Goal: Information Seeking & Learning: Learn about a topic

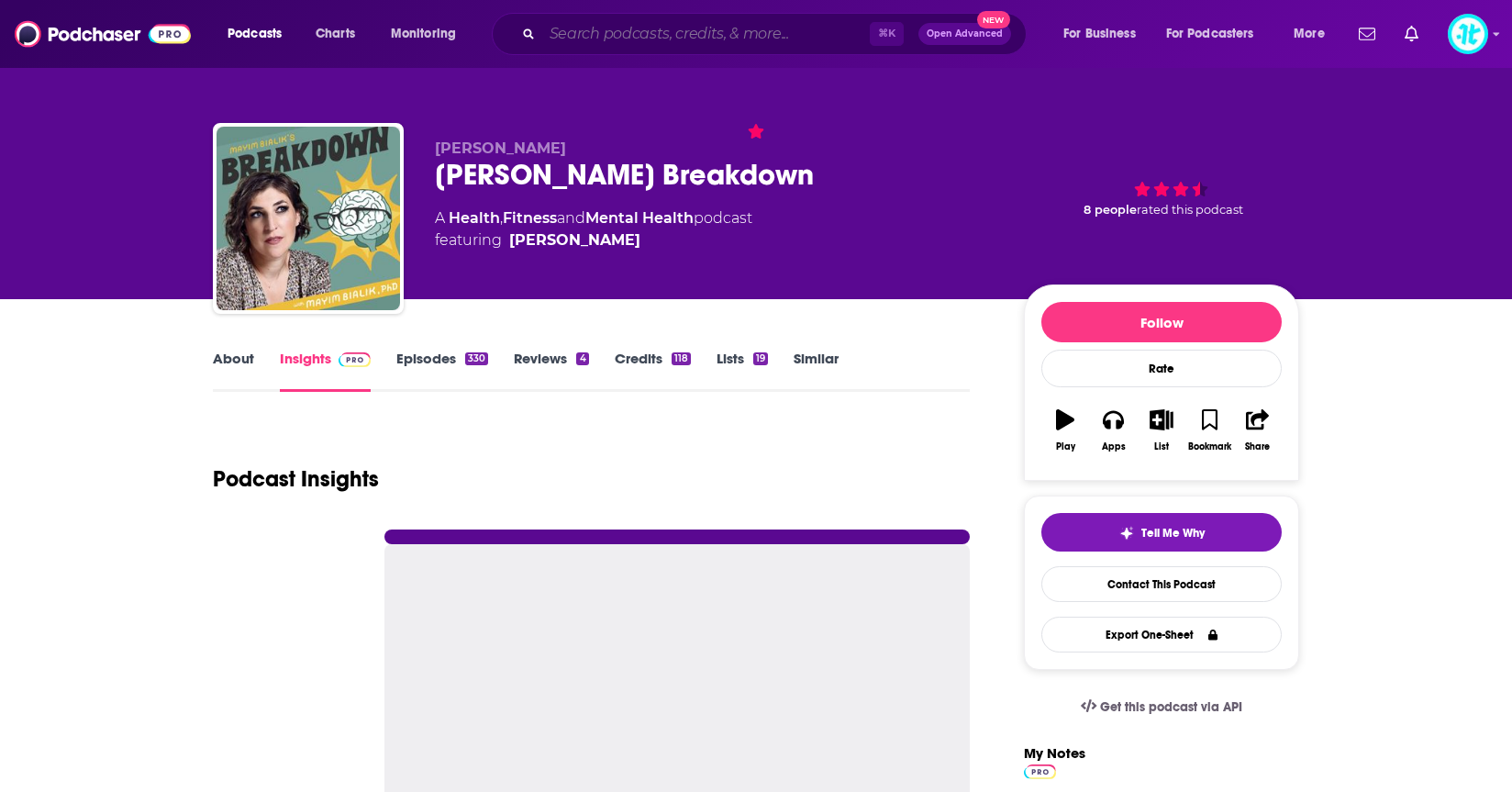
click at [616, 29] on input "Search podcasts, credits, & more..." at bounding box center [706, 33] width 327 height 29
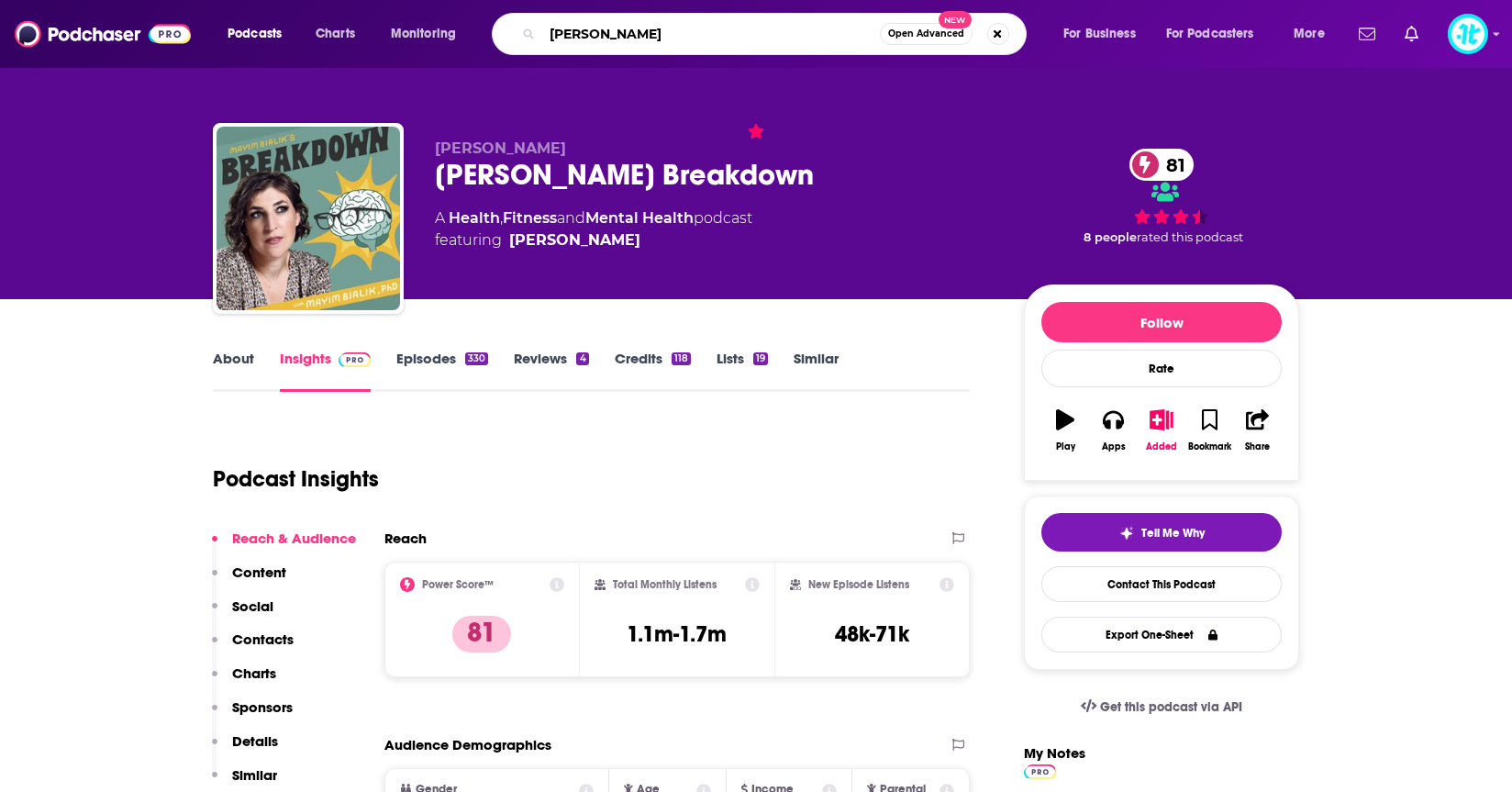
type input "[PERSON_NAME]"
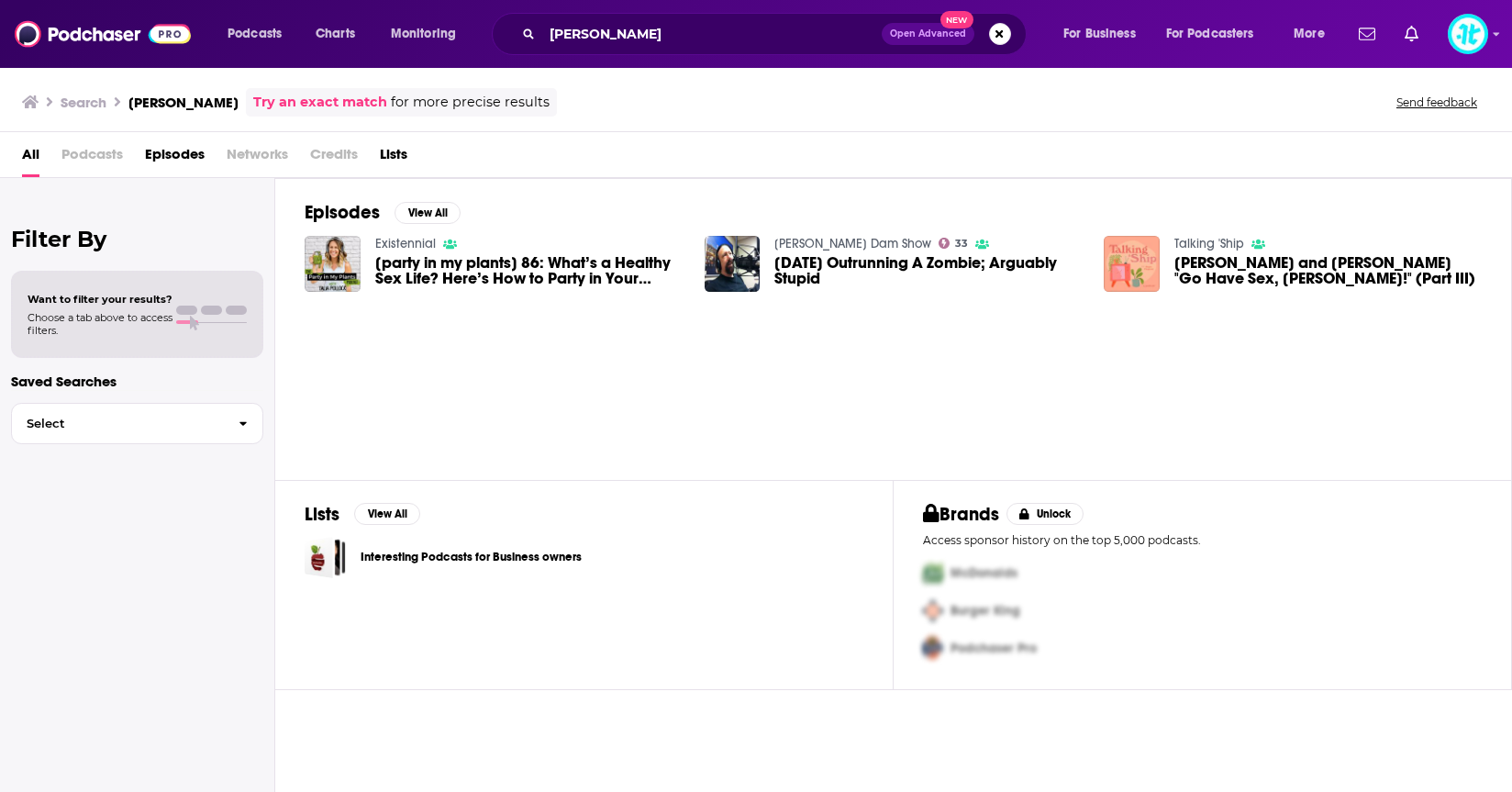
click at [96, 150] on span "Podcasts" at bounding box center [93, 159] width 62 height 38
click at [104, 156] on span "Podcasts" at bounding box center [93, 159] width 62 height 38
click at [108, 155] on span "Podcasts" at bounding box center [93, 159] width 62 height 38
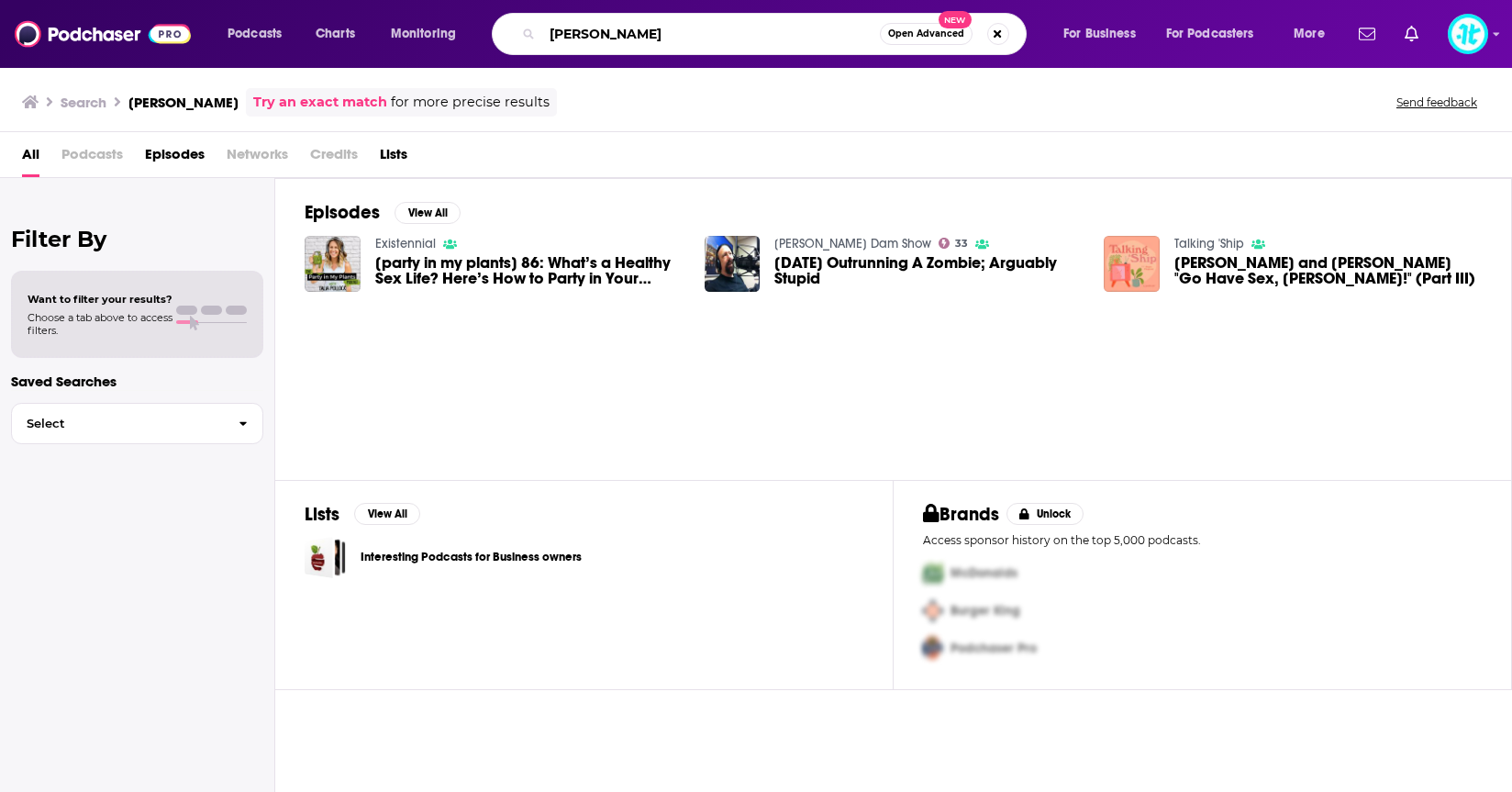
drag, startPoint x: 650, startPoint y: 41, endPoint x: 521, endPoint y: 34, distance: 129.2
click at [521, 34] on div "[PERSON_NAME] Open Advanced New" at bounding box center [759, 34] width 535 height 42
type input "lovers by [PERSON_NAME]"
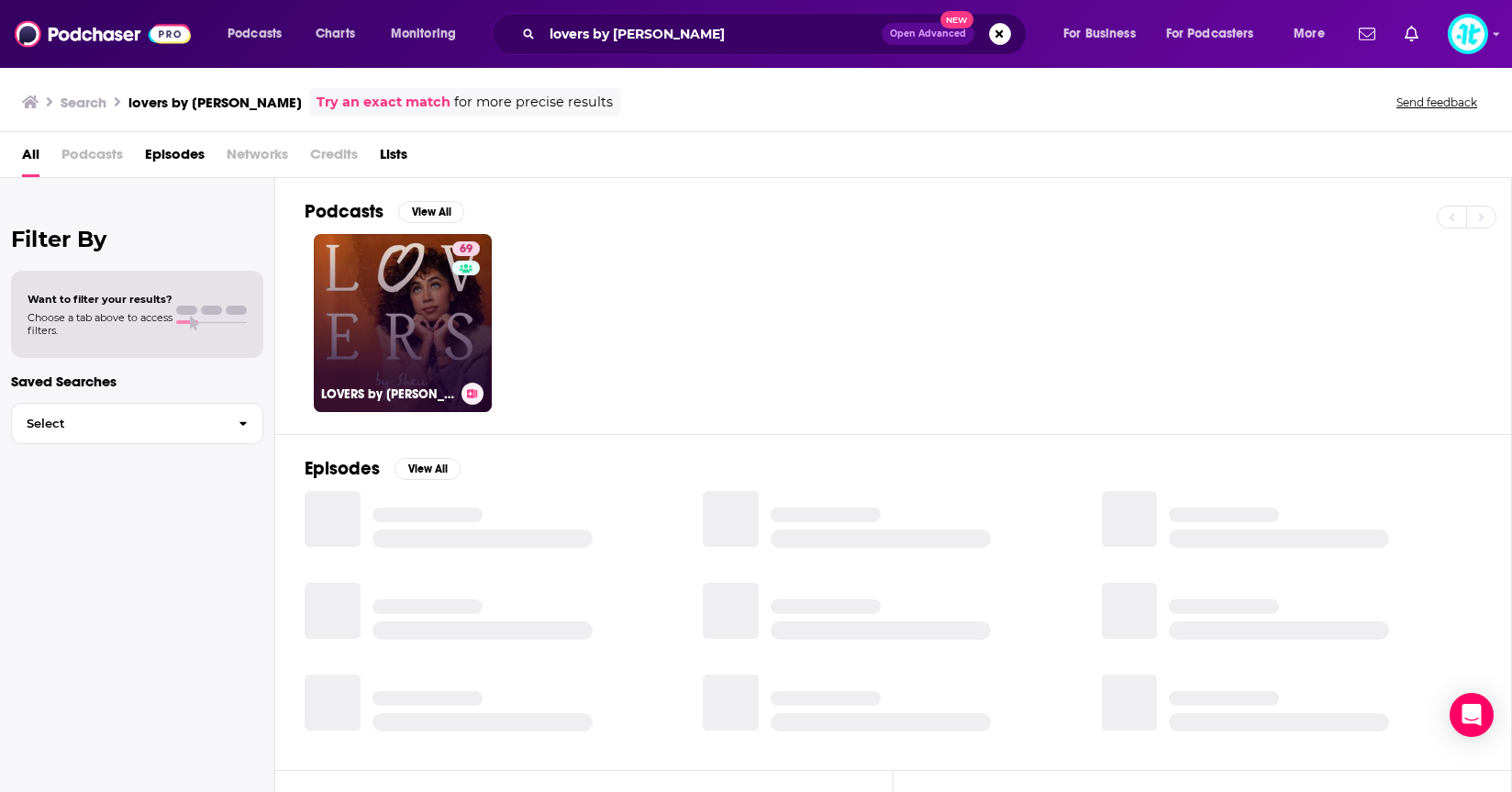
click at [438, 313] on link "69 LOVERS by [PERSON_NAME]" at bounding box center [402, 322] width 178 height 178
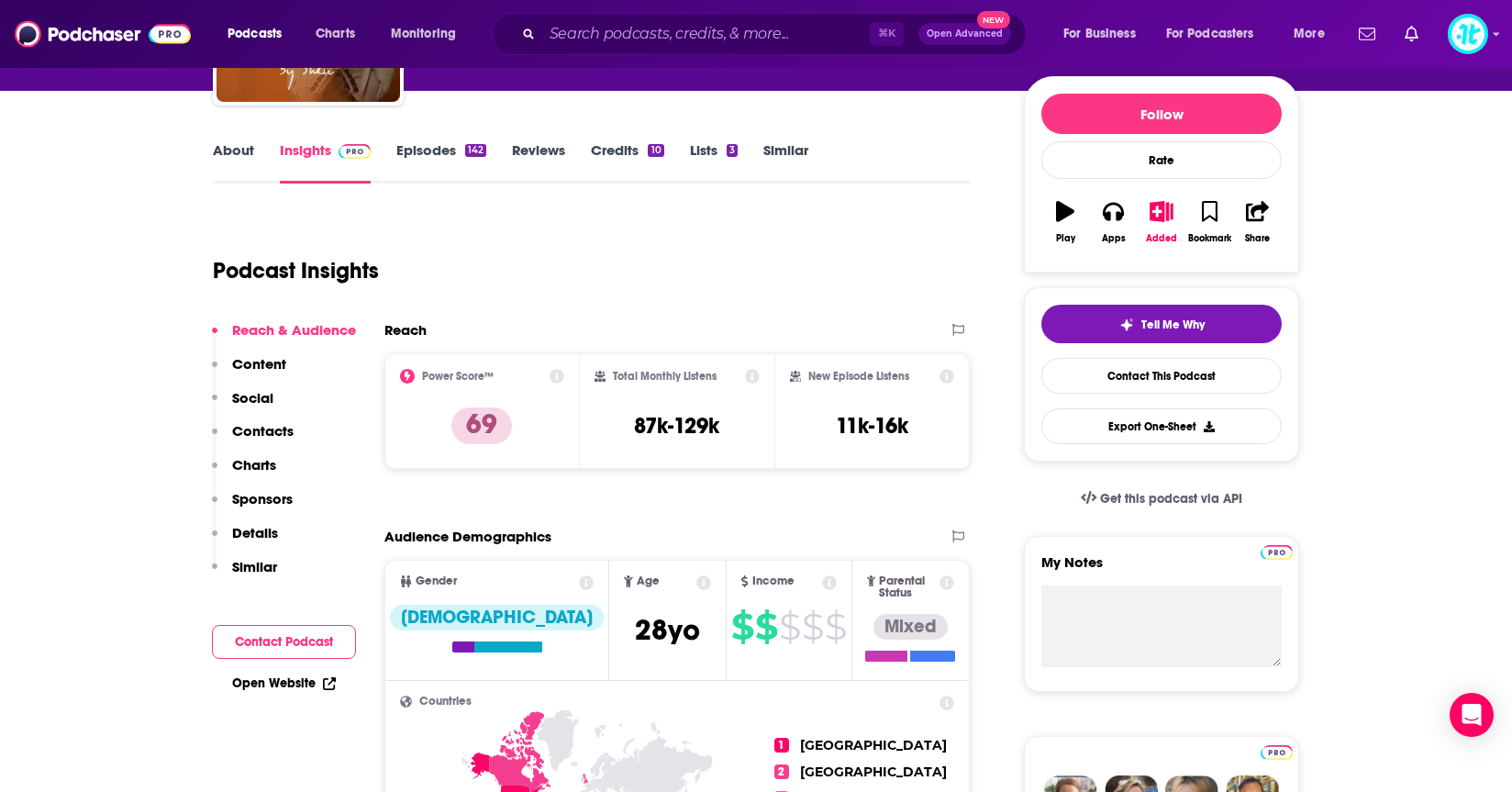
scroll to position [207, 0]
